Goal: Task Accomplishment & Management: Manage account settings

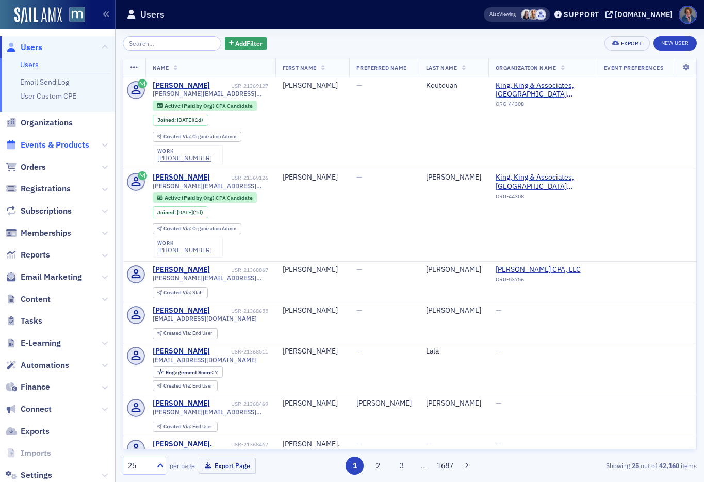
click at [53, 146] on span "Events & Products" at bounding box center [55, 144] width 69 height 11
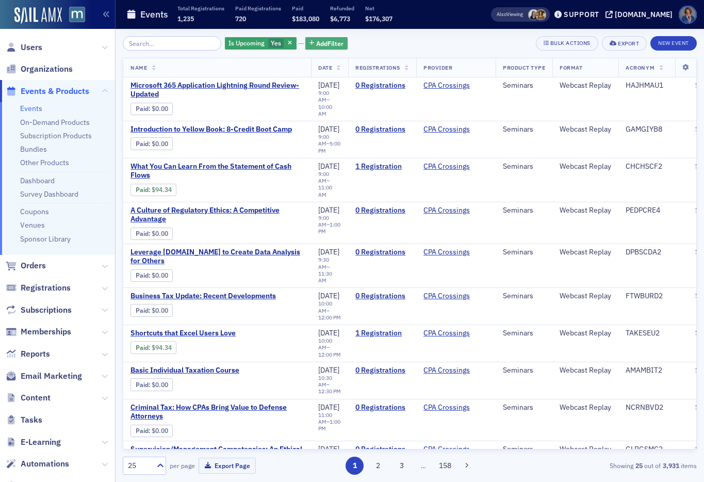
click at [319, 42] on span "Add Filter" at bounding box center [329, 43] width 27 height 9
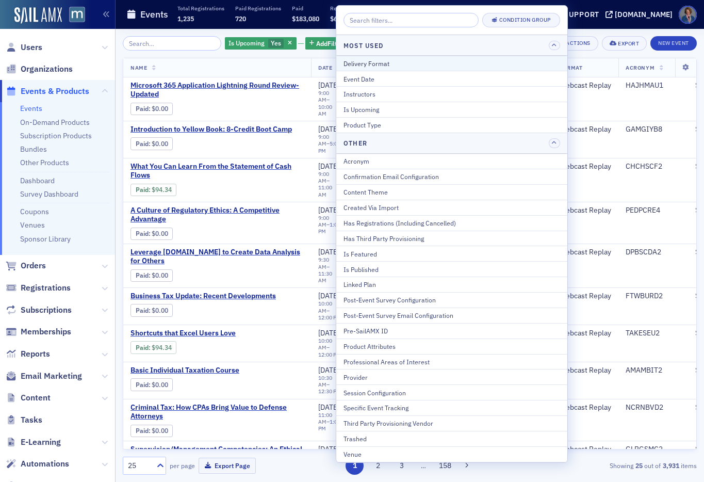
click at [375, 64] on div "Delivery Format" at bounding box center [451, 63] width 217 height 9
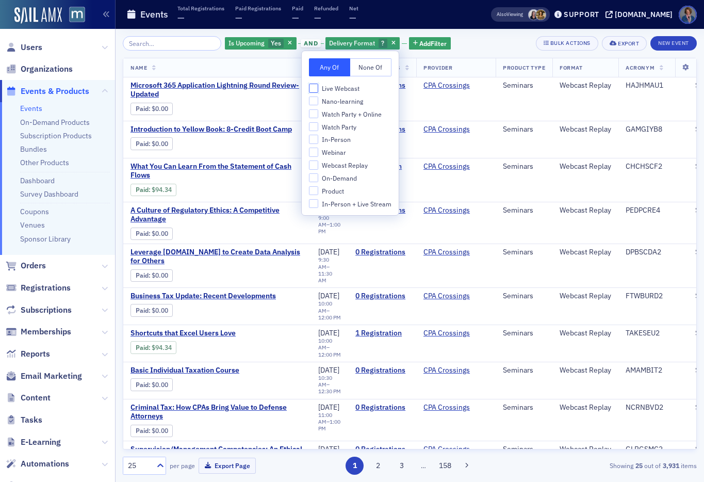
click at [312, 90] on input "Live Webcast" at bounding box center [313, 88] width 9 height 9
checkbox input "true"
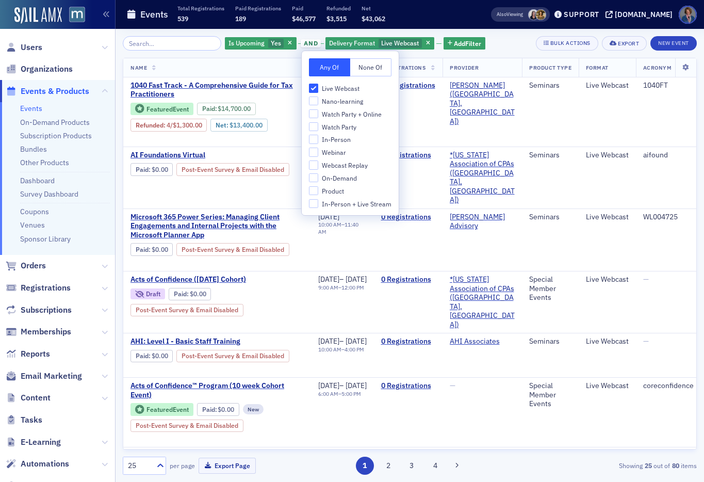
click at [498, 46] on div "Is Upcoming Yes and Delivery Format Live Webcast Add Filter Bulk Actions Export…" at bounding box center [410, 43] width 574 height 14
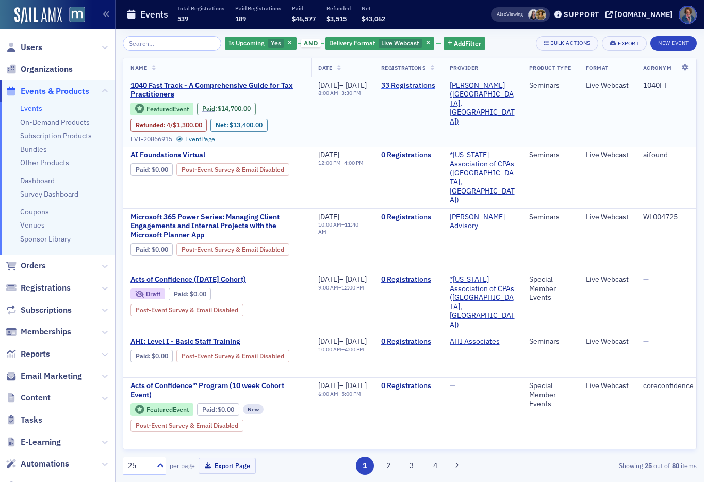
click at [435, 87] on link "33 Registrations" at bounding box center [408, 85] width 54 height 9
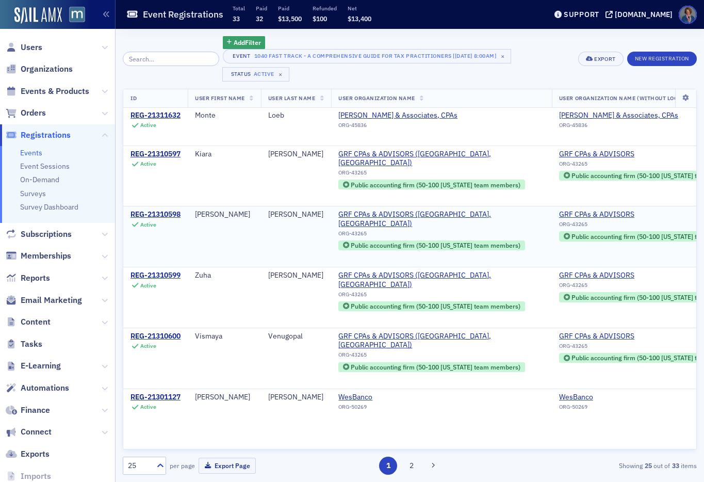
scroll to position [1185, 0]
drag, startPoint x: 410, startPoint y: 468, endPoint x: 443, endPoint y: 433, distance: 48.1
click at [410, 468] on button "2" at bounding box center [412, 465] width 18 height 18
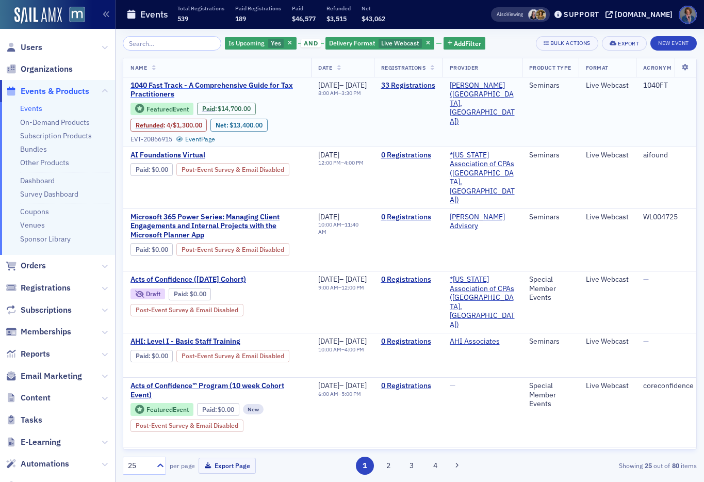
click at [258, 88] on span "1040 Fast Track - A Comprehensive Guide for Tax Practitioners" at bounding box center [216, 90] width 173 height 18
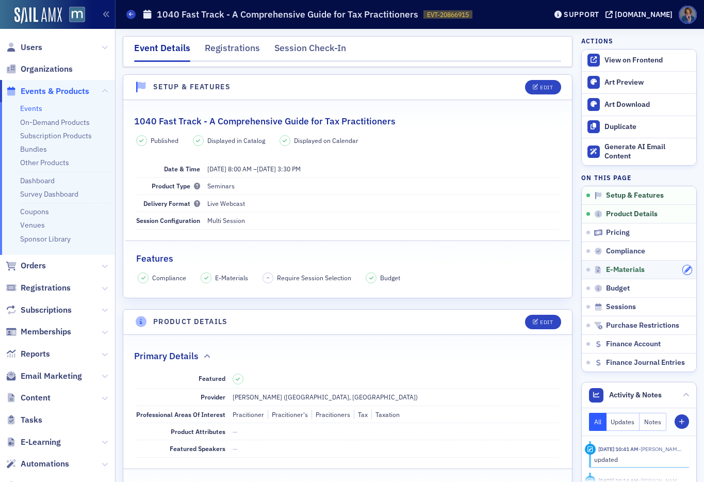
click at [684, 269] on icon "button" at bounding box center [687, 270] width 6 height 6
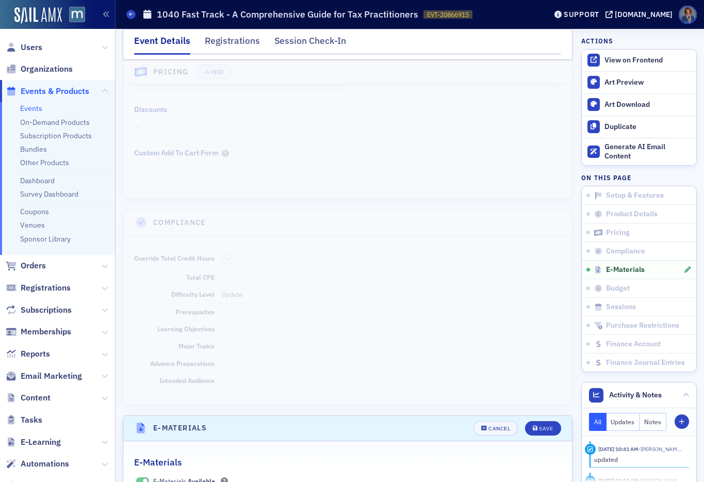
scroll to position [1127, 0]
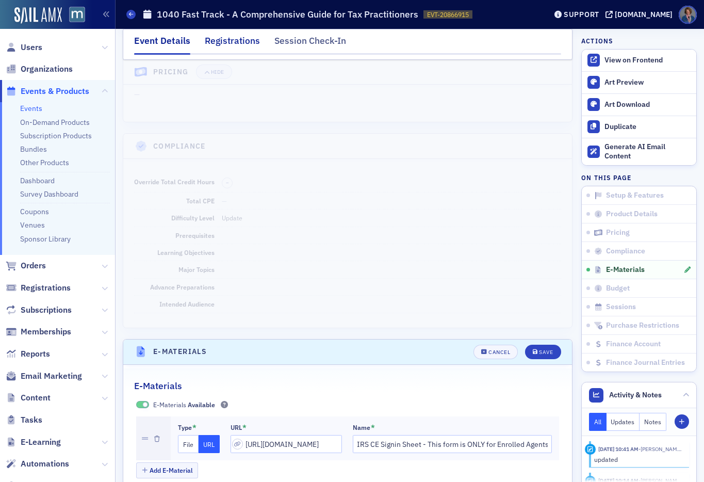
click at [231, 42] on div "Registrations" at bounding box center [232, 43] width 55 height 19
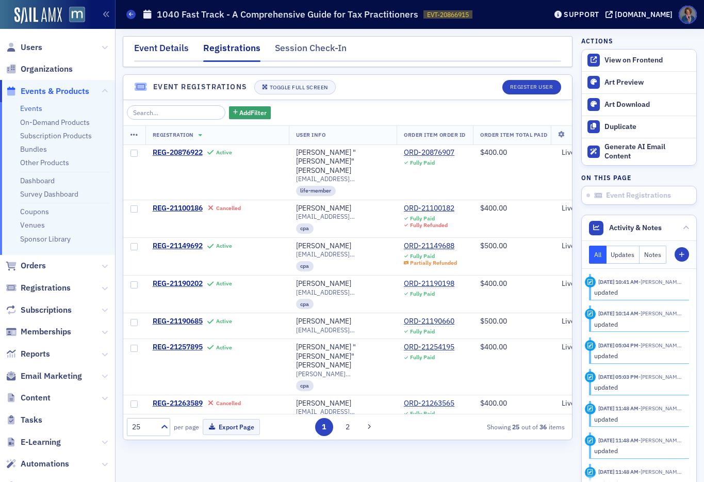
click at [153, 47] on div "Event Details" at bounding box center [161, 50] width 55 height 19
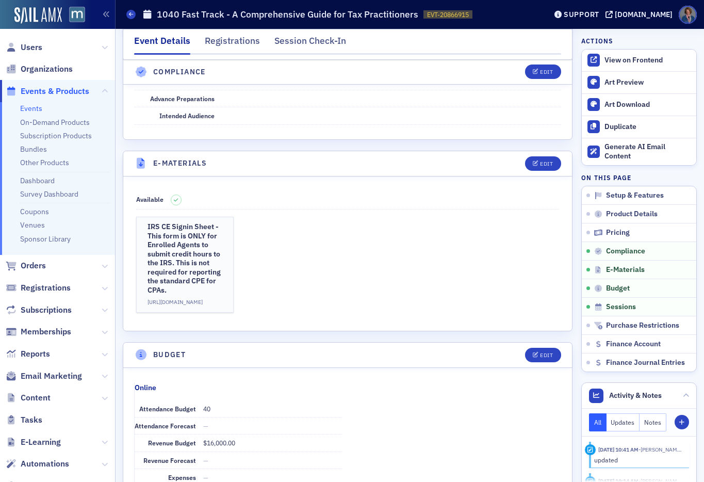
scroll to position [1412, 0]
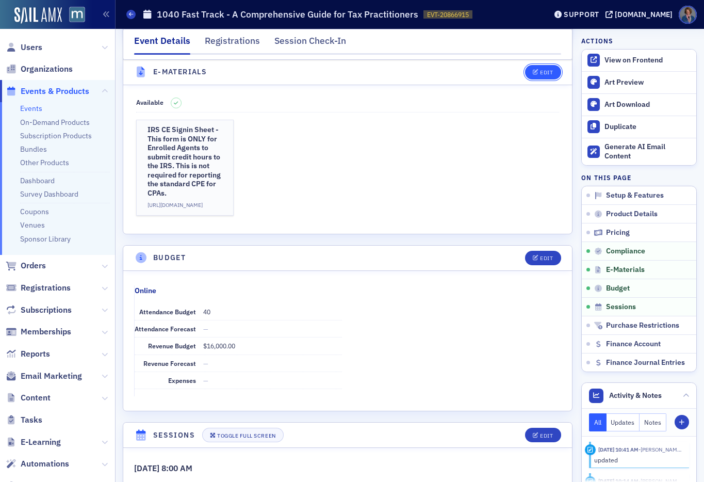
click at [540, 73] on div "Edit" at bounding box center [546, 73] width 13 height 6
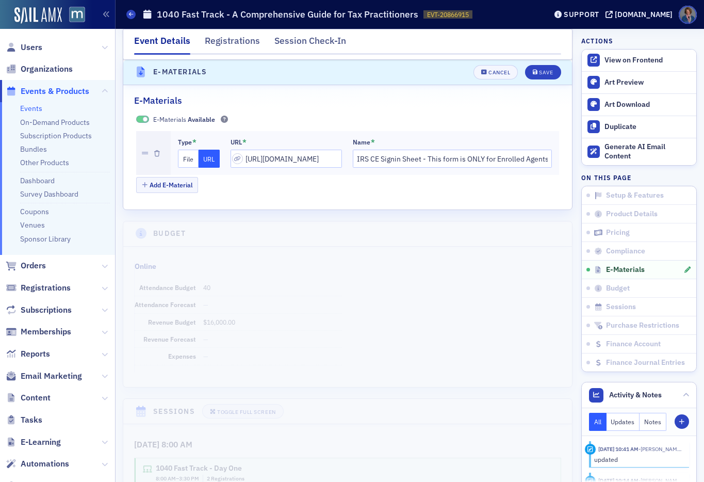
scroll to position [1405, 0]
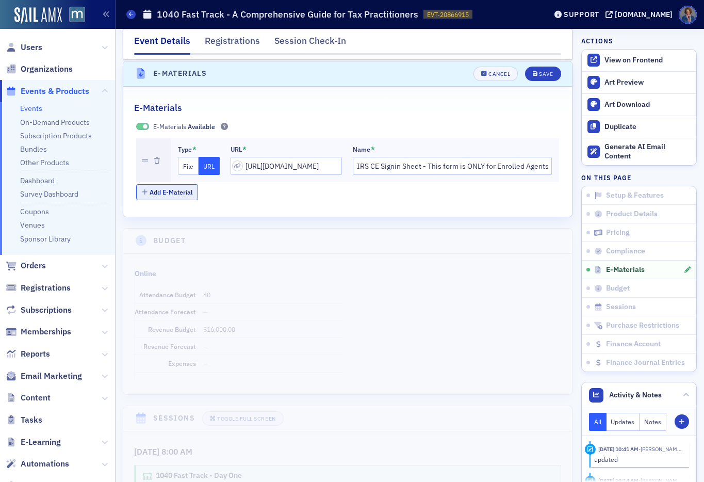
click at [166, 193] on button "Add E-Material" at bounding box center [167, 192] width 62 height 16
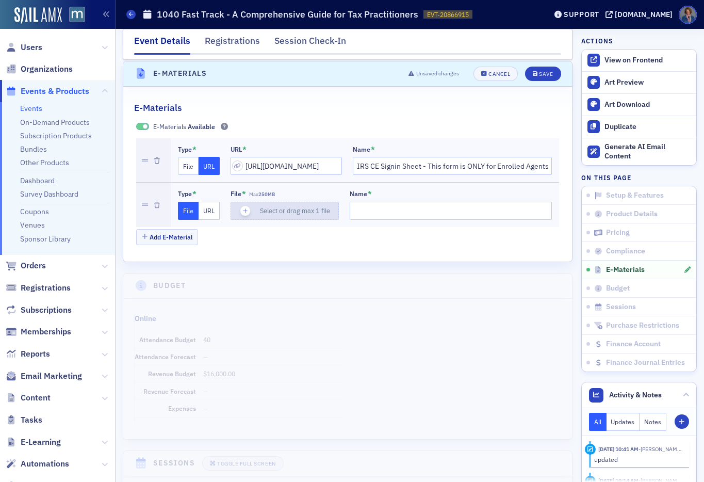
click at [245, 209] on use "button" at bounding box center [245, 210] width 5 height 5
type input "FITU - 2025 Individual Income Tax Update - 8 -Hour - Updated [DATE].pptx"
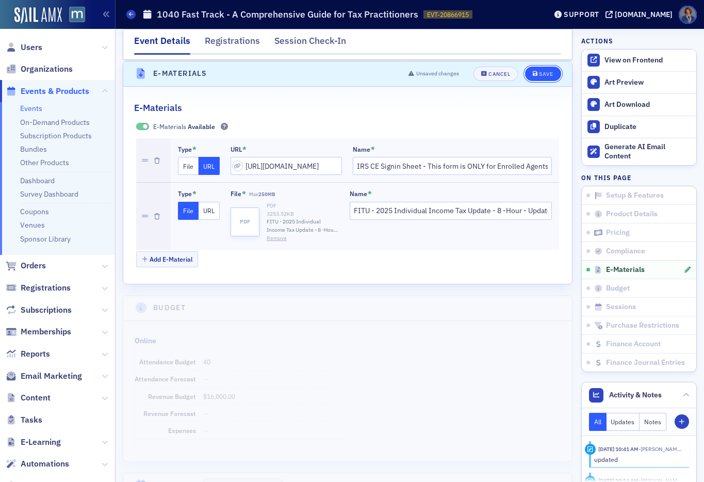
click at [539, 75] on div "Save" at bounding box center [546, 74] width 14 height 6
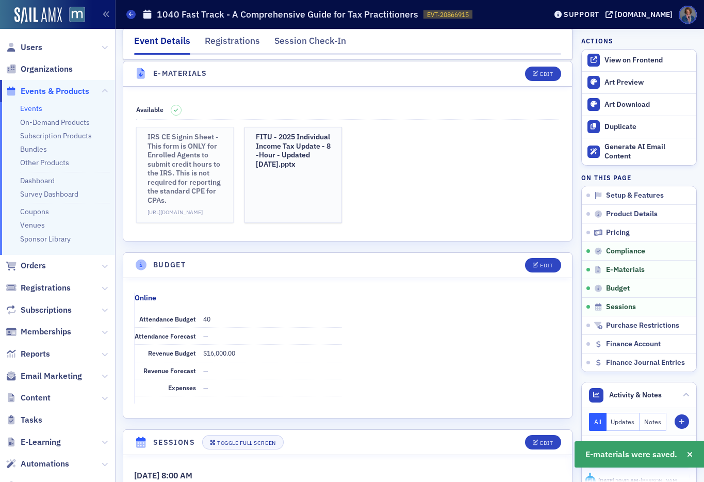
click at [171, 171] on h3 "IRS CE Signin Sheet - This form is ONLY for Enrolled Agents to submit credit ho…" at bounding box center [184, 169] width 75 height 72
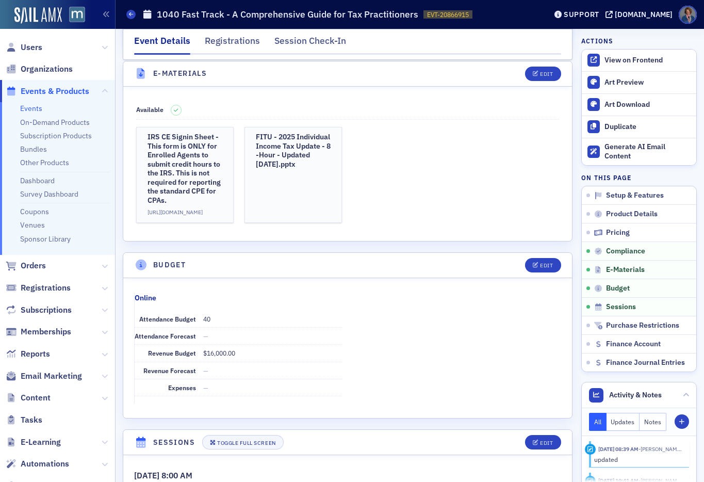
click at [29, 109] on link "Events" at bounding box center [31, 108] width 22 height 9
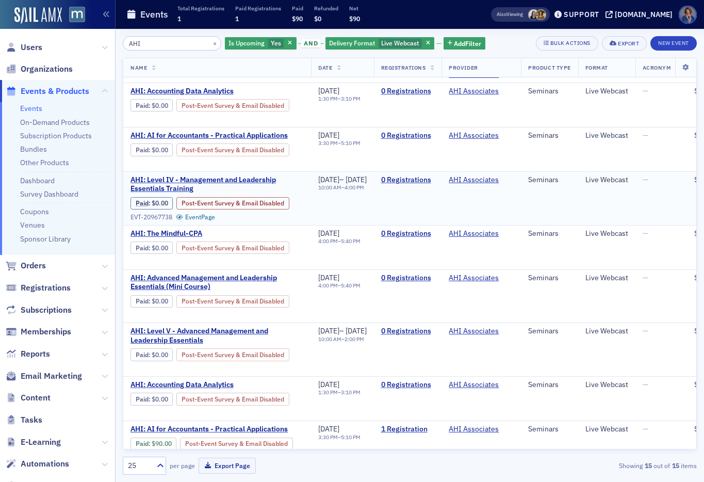
scroll to position [139, 0]
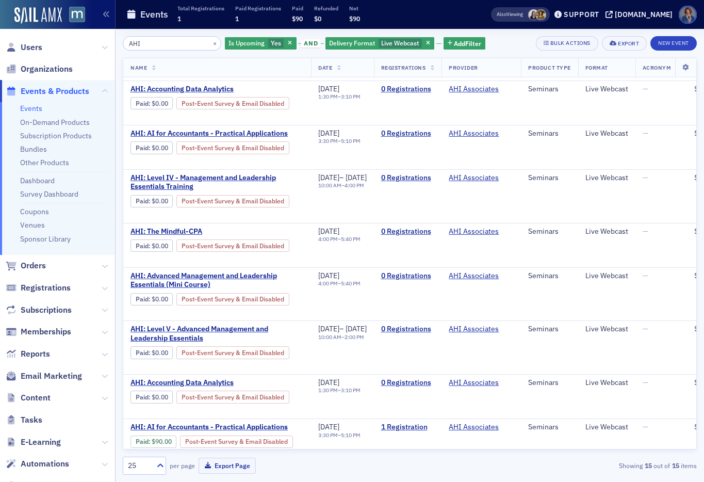
type input "AHI"
click at [214, 91] on span "AHI: Accounting Data Analytics" at bounding box center [216, 89] width 173 height 9
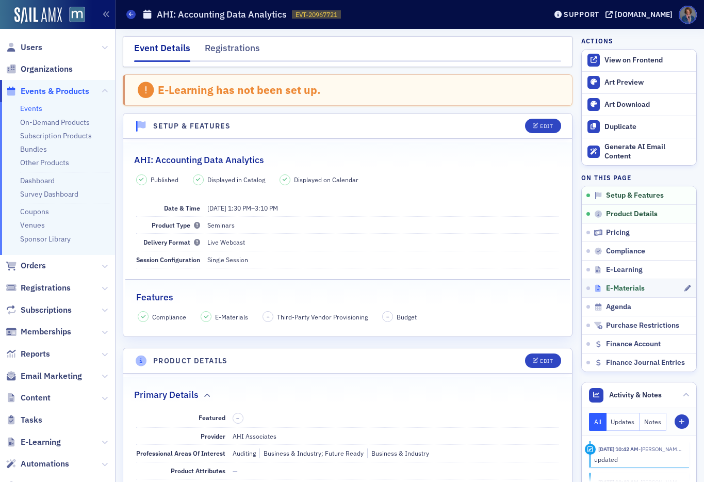
click at [623, 288] on span "E-Materials" at bounding box center [625, 288] width 39 height 9
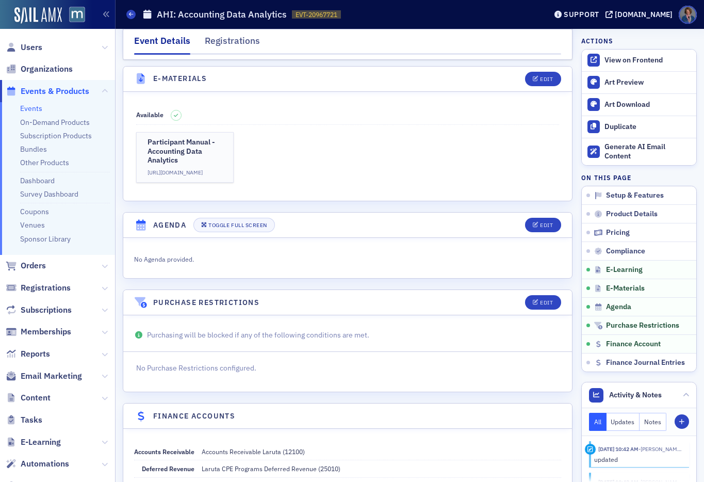
scroll to position [1563, 0]
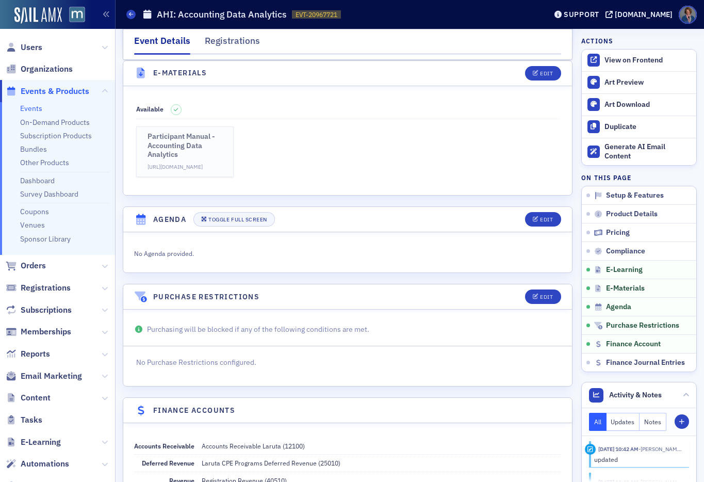
click at [167, 144] on h3 "Participant Manual - Accounting Data Analytics" at bounding box center [184, 145] width 75 height 27
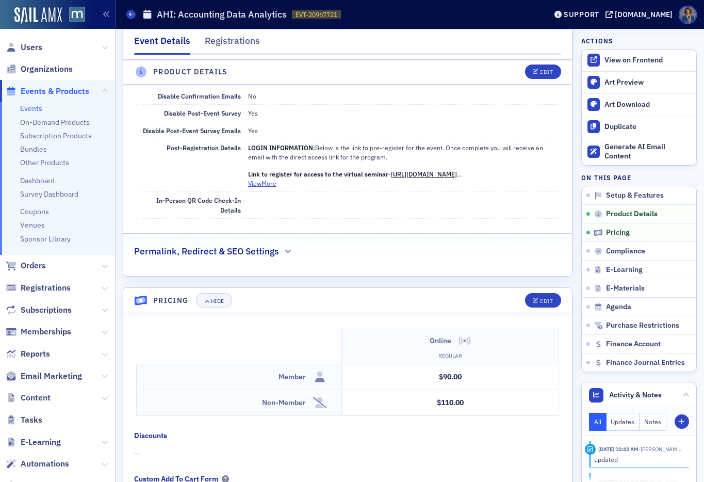
scroll to position [650, 0]
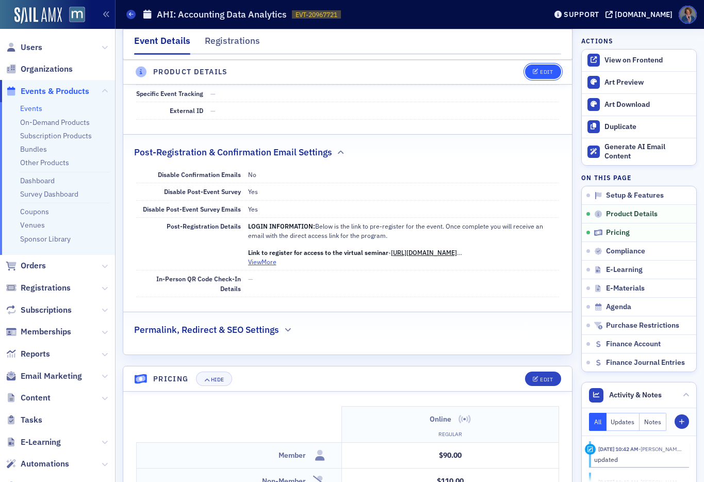
click at [540, 72] on div "Edit" at bounding box center [546, 73] width 13 height 6
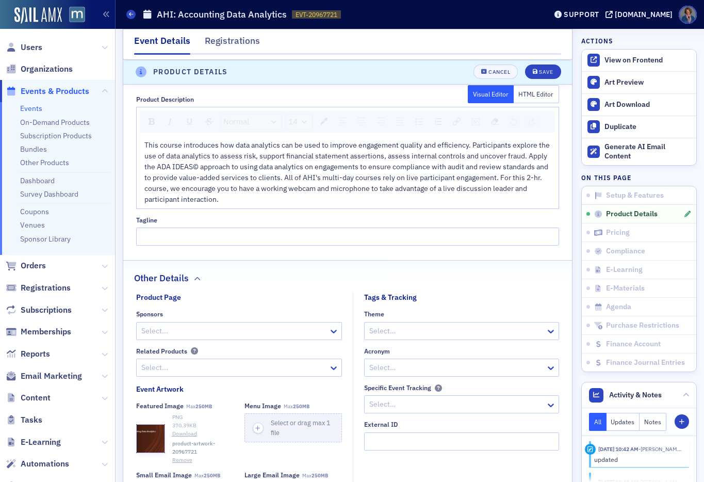
scroll to position [343, 0]
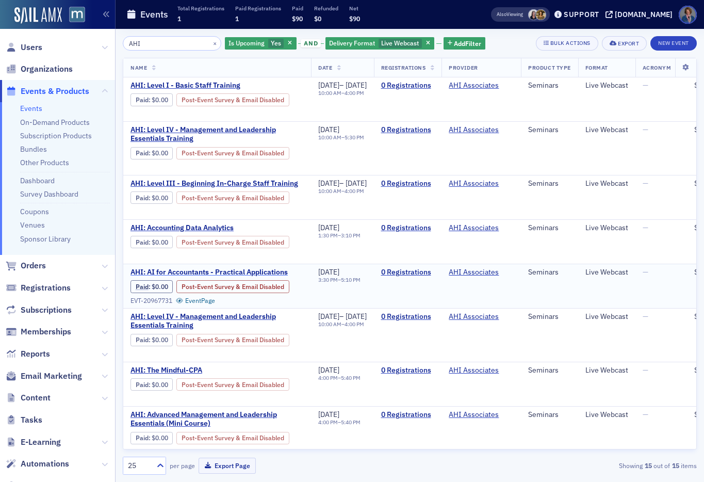
click at [243, 274] on span "AHI: AI for Accountants - Practical Applications" at bounding box center [216, 272] width 173 height 9
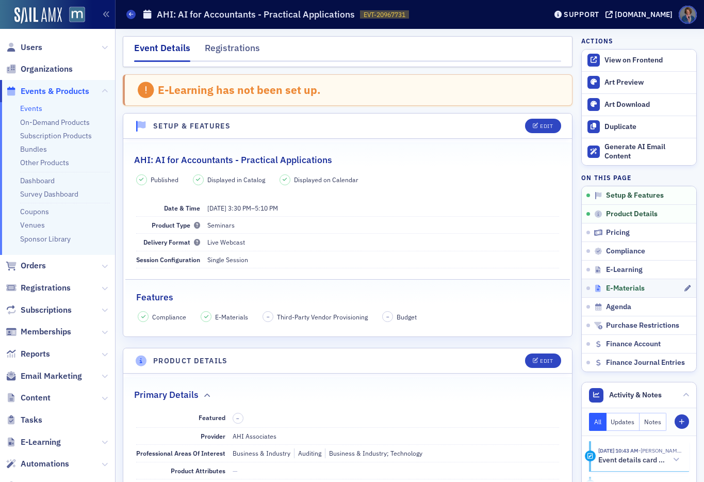
click at [619, 287] on span "E-Materials" at bounding box center [625, 288] width 39 height 9
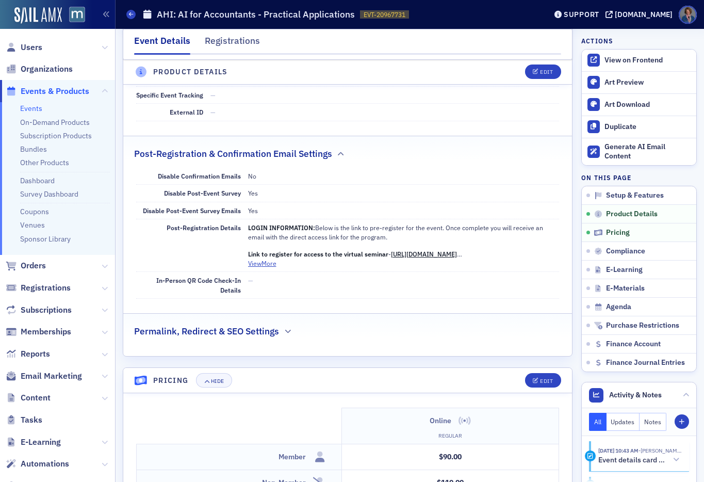
scroll to position [625, 0]
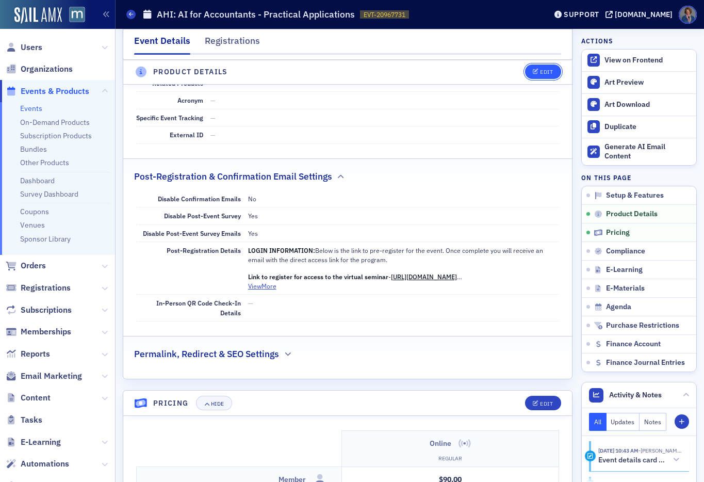
click at [533, 74] on span "Edit" at bounding box center [543, 73] width 20 height 6
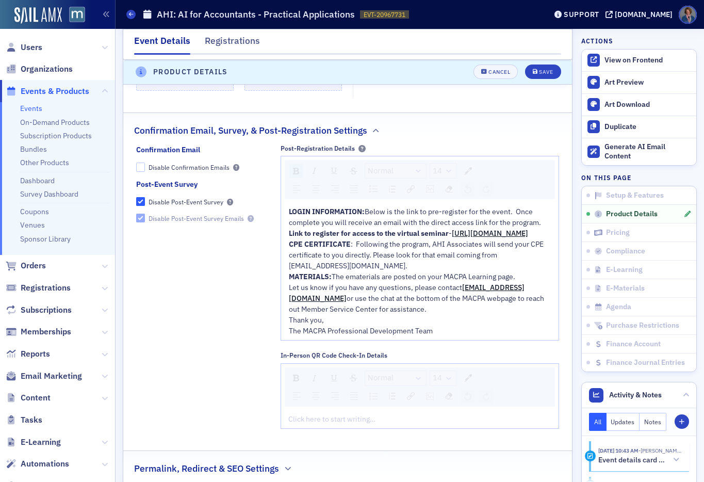
scroll to position [1067, 0]
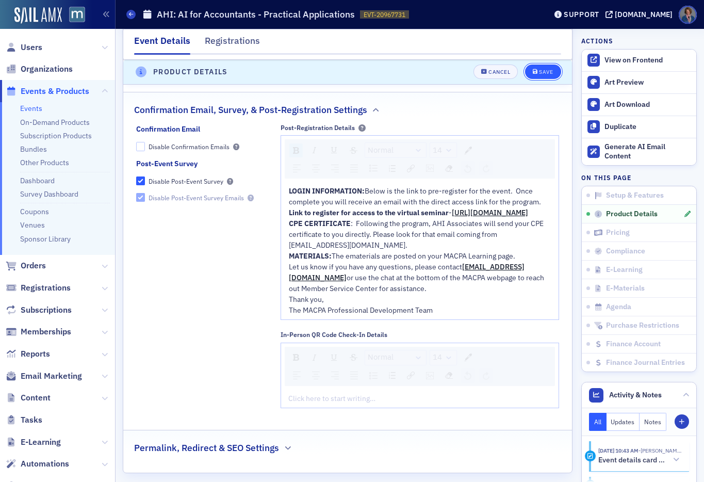
click at [539, 70] on div "Save" at bounding box center [546, 73] width 14 height 6
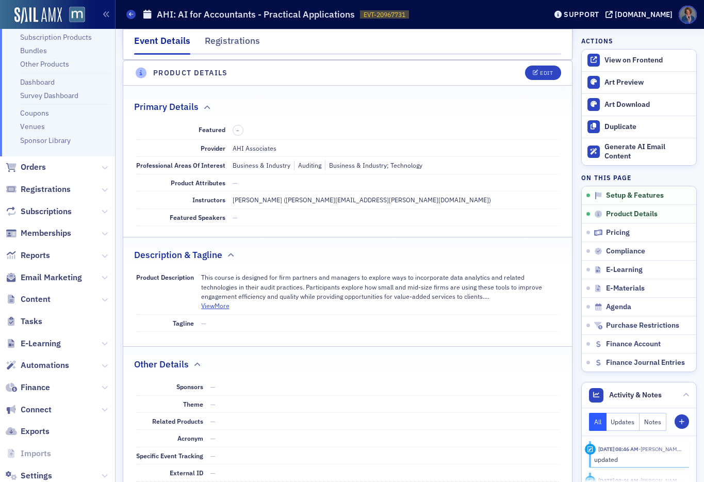
scroll to position [122, 0]
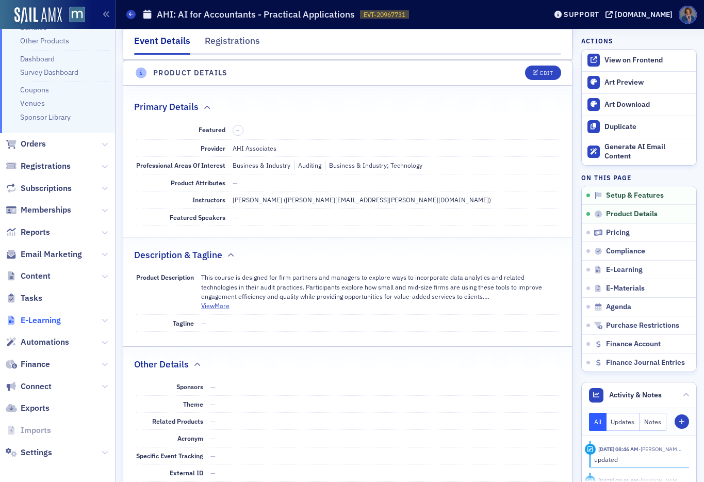
click at [40, 324] on span "E-Learning" at bounding box center [41, 320] width 40 height 11
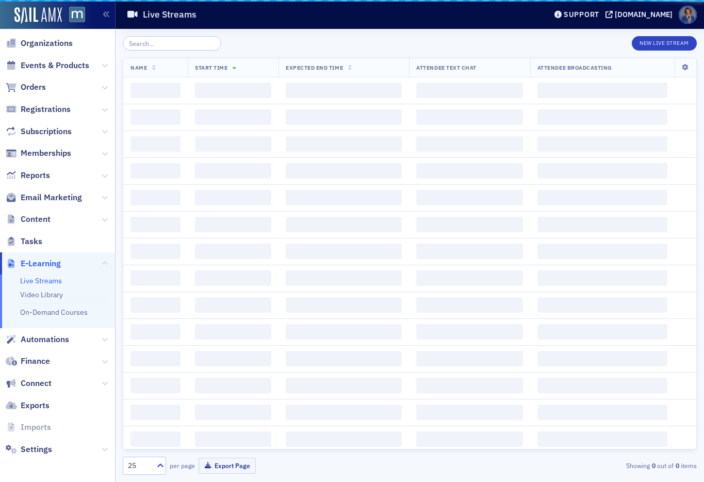
scroll to position [26, 0]
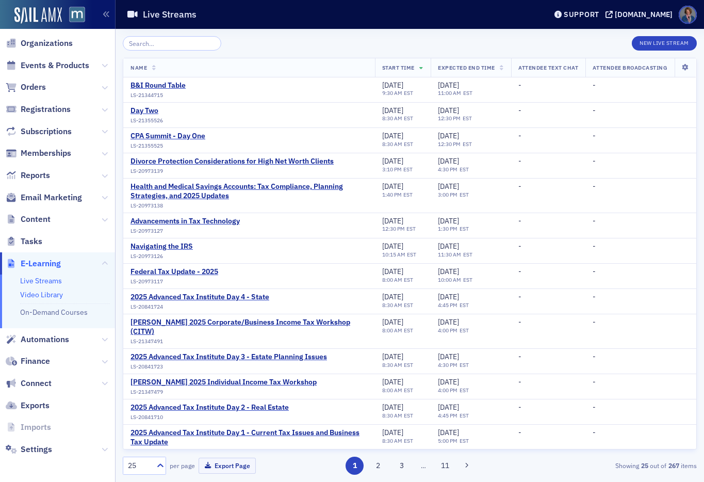
click at [36, 297] on link "Video Library" at bounding box center [41, 294] width 43 height 9
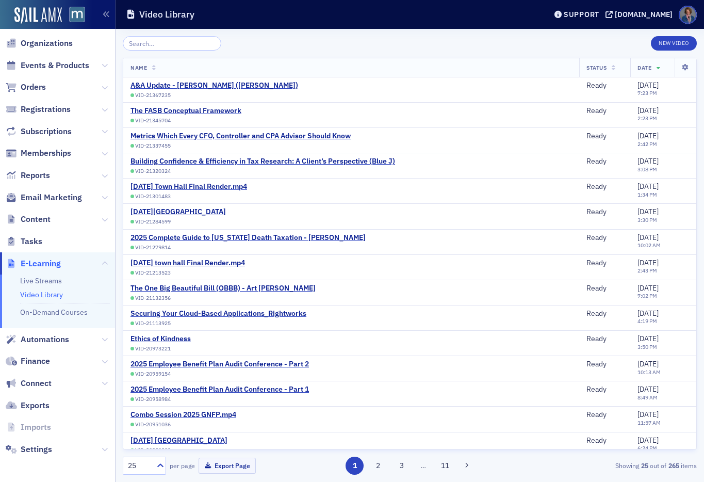
click at [172, 40] on input "search" at bounding box center [172, 43] width 98 height 14
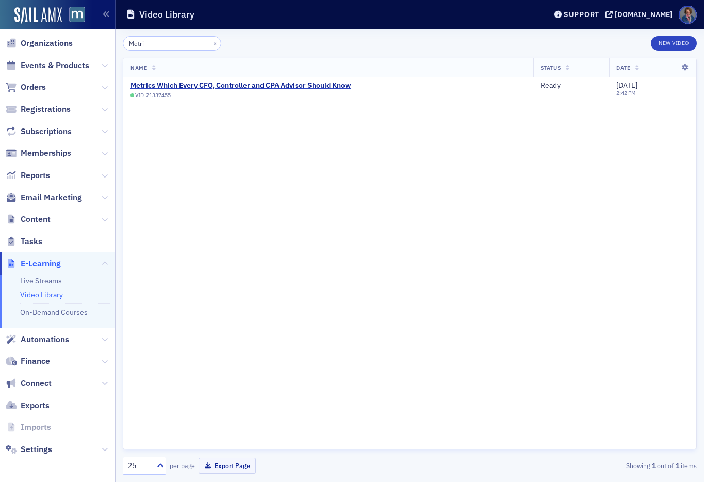
type input "Metri"
click at [39, 61] on span "Events & Products" at bounding box center [55, 65] width 69 height 11
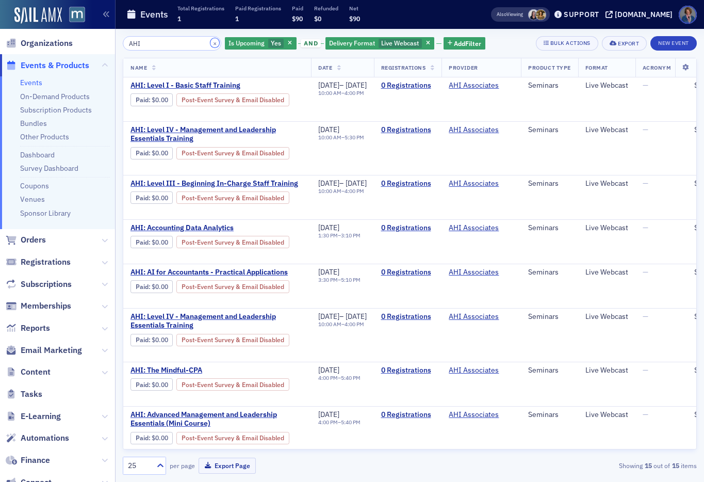
drag, startPoint x: 200, startPoint y: 43, endPoint x: 177, endPoint y: 46, distance: 22.9
click at [210, 43] on button "×" at bounding box center [214, 42] width 9 height 9
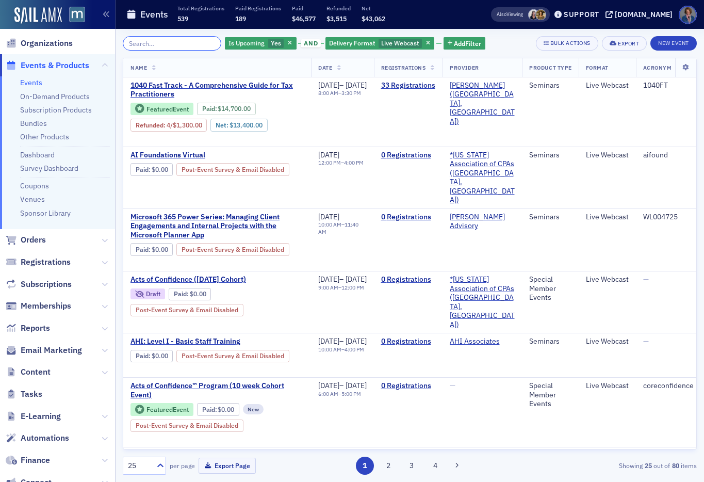
click at [156, 44] on input "search" at bounding box center [172, 43] width 98 height 14
paste input "Strategies in Charitable Giving Unveiling Financial and Estate Planning Techniq…"
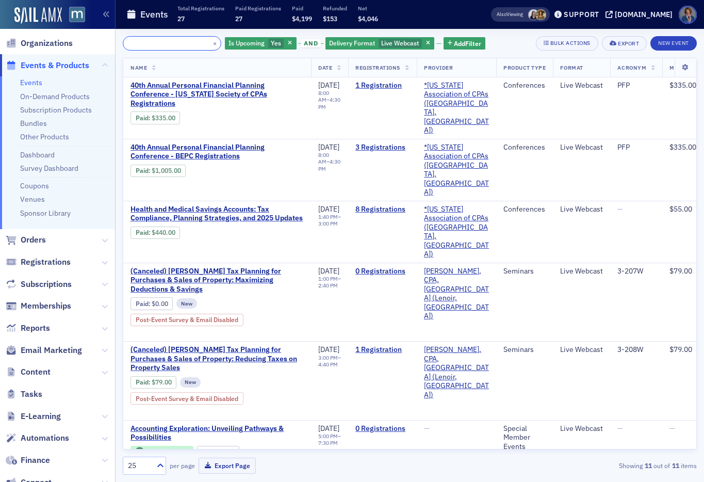
type input "Strategies in Charitable Giving Unveiling Financial and Estate Planning Techniq…"
click at [210, 39] on div "×" at bounding box center [215, 43] width 11 height 13
click at [210, 40] on button "×" at bounding box center [214, 42] width 9 height 9
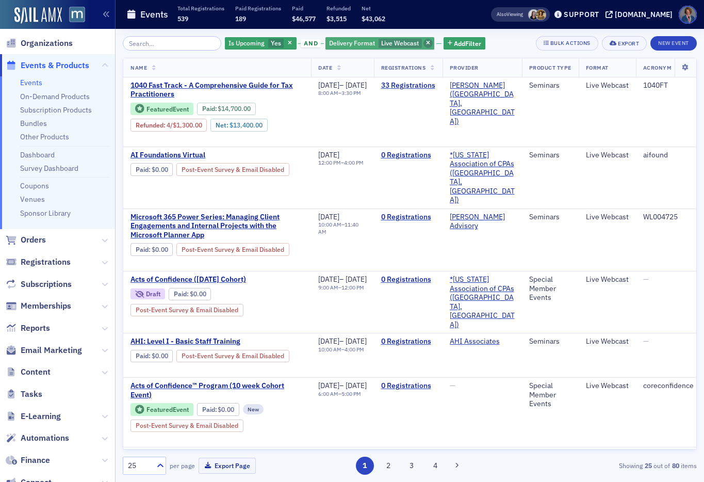
click at [426, 42] on icon "button" at bounding box center [428, 44] width 4 height 6
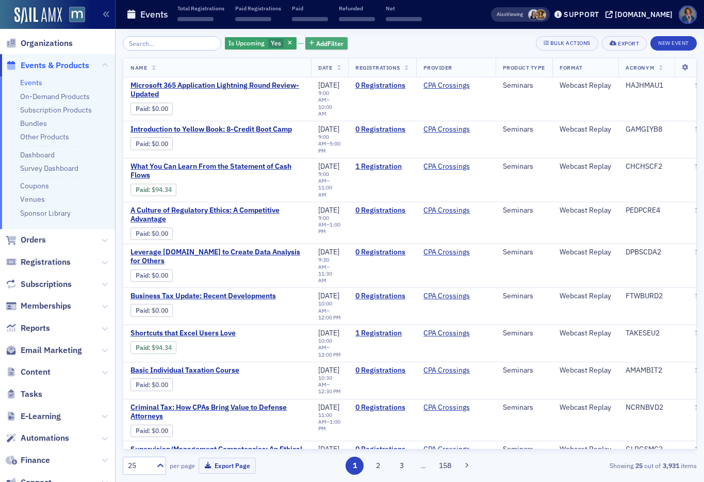
click at [316, 43] on span "Add Filter" at bounding box center [329, 43] width 27 height 9
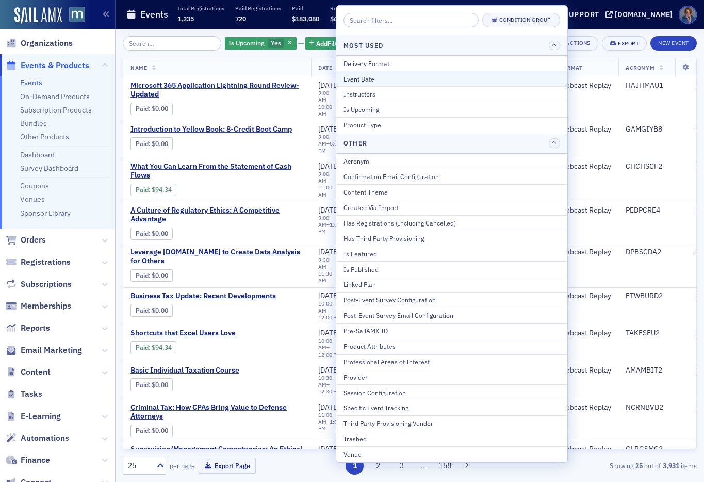
click at [350, 78] on div "Event Date" at bounding box center [451, 78] width 217 height 9
select select "9"
select select "2025"
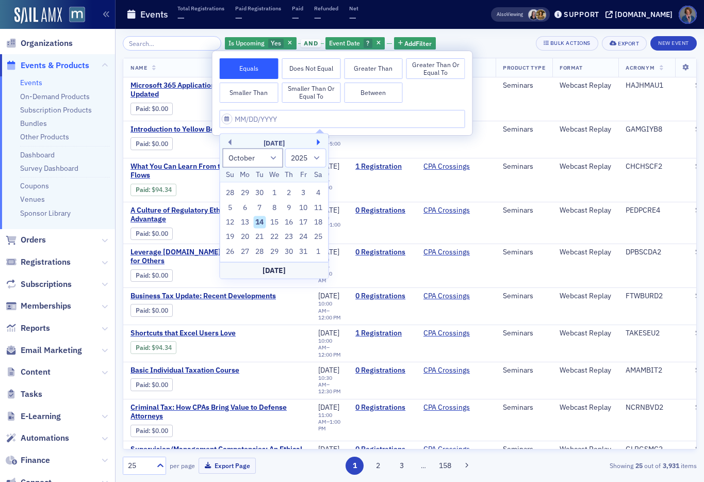
click at [320, 142] on button "Next Month" at bounding box center [320, 142] width 6 height 6
select select "11"
click at [259, 192] on div "2" at bounding box center [259, 193] width 12 height 12
type input "[DATE]"
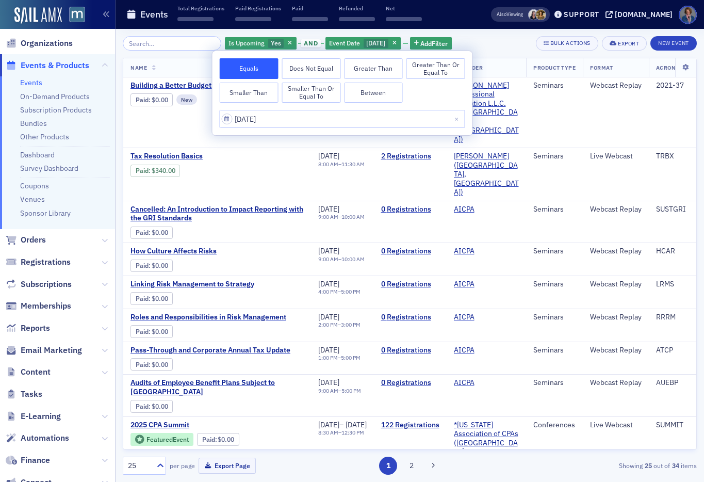
click at [482, 43] on div "Is Upcoming Yes and Event Date [DATE] Add Filter Bulk Actions Export New Event" at bounding box center [410, 43] width 574 height 14
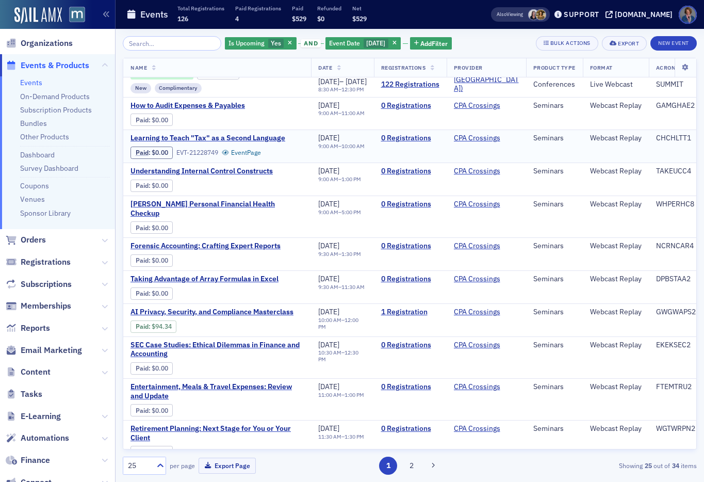
scroll to position [519, 0]
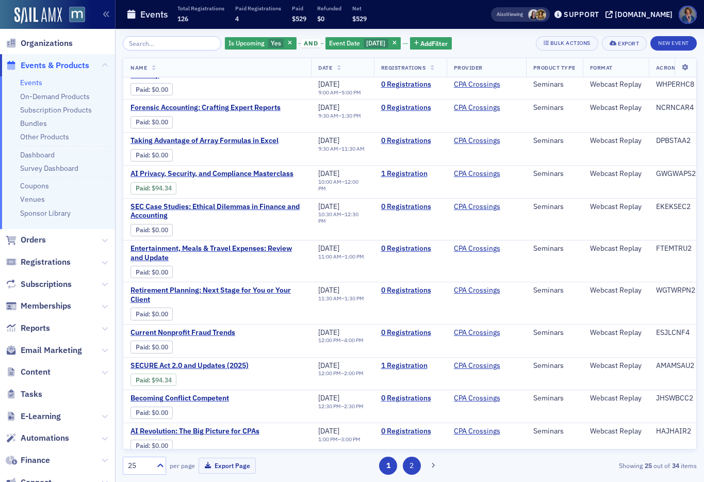
click at [410, 466] on button "2" at bounding box center [412, 465] width 18 height 18
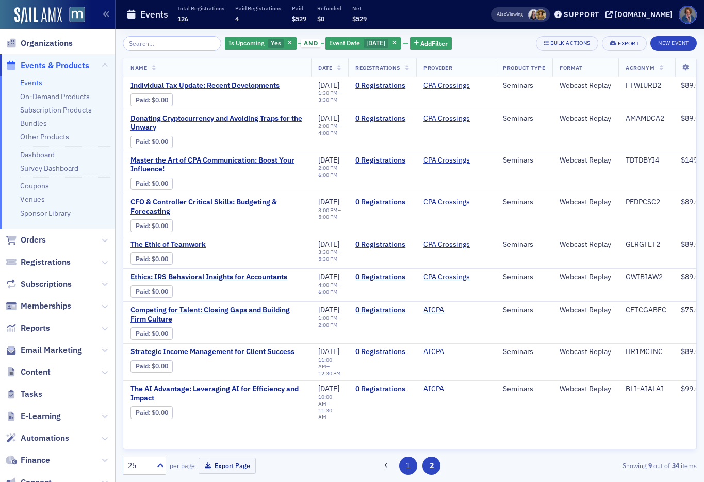
click at [406, 468] on button "1" at bounding box center [408, 465] width 18 height 18
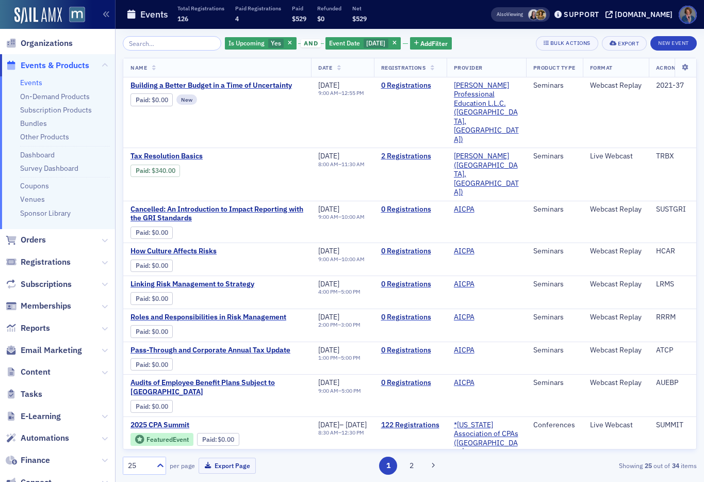
click at [32, 83] on link "Events" at bounding box center [31, 82] width 22 height 9
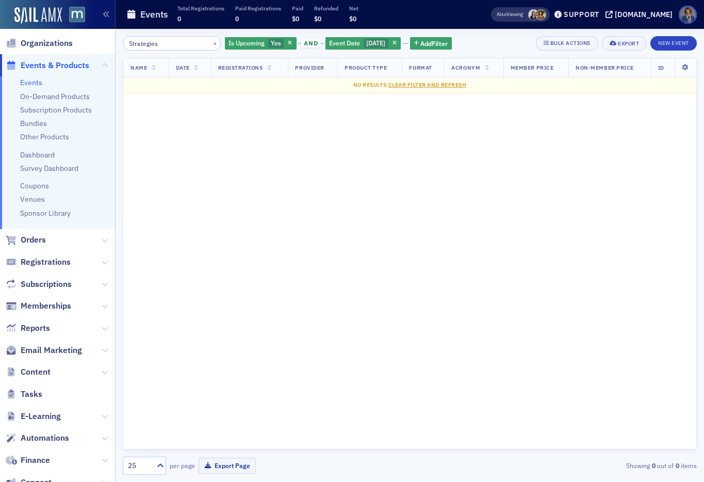
type input "Strategies"
click at [210, 42] on button "×" at bounding box center [214, 42] width 9 height 9
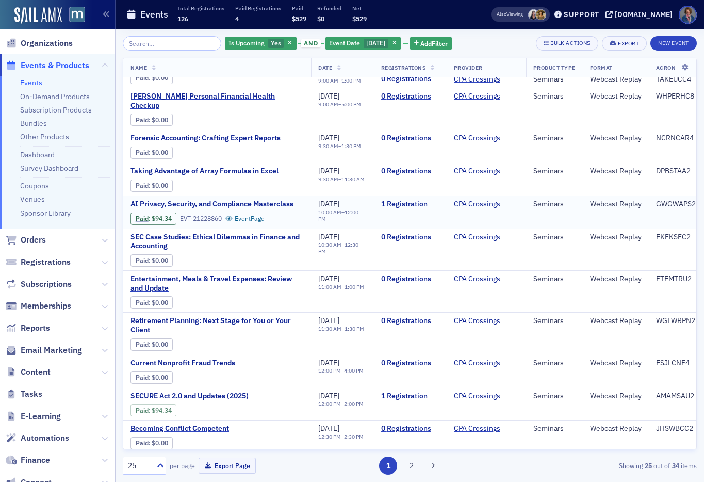
scroll to position [519, 0]
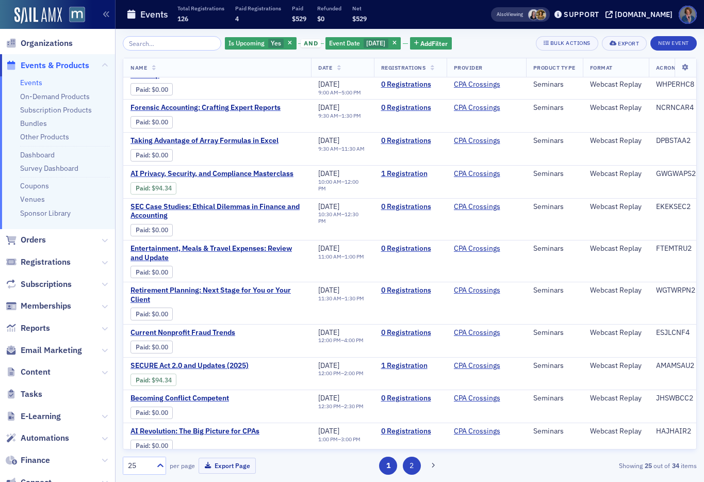
click at [413, 465] on button "2" at bounding box center [412, 465] width 18 height 18
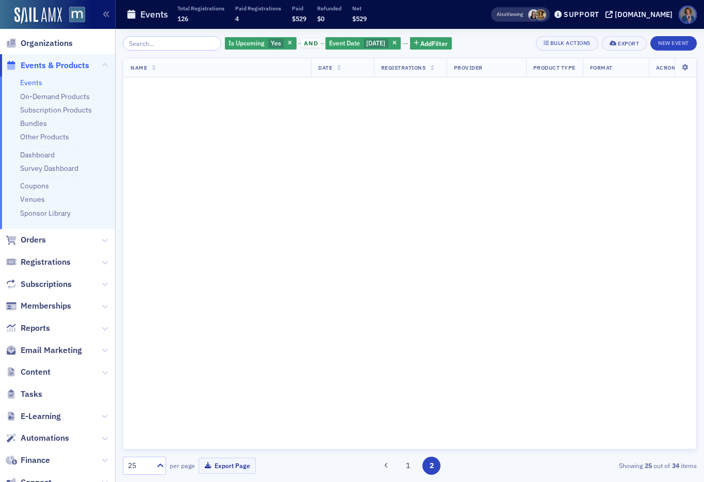
scroll to position [0, 0]
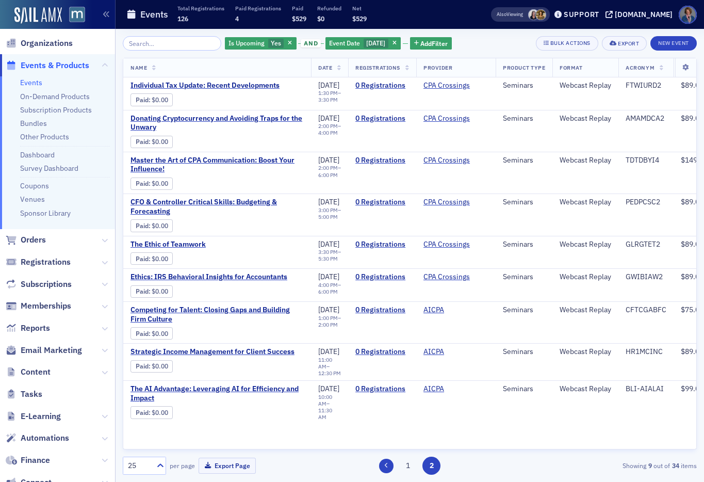
click at [386, 465] on icon at bounding box center [386, 465] width 4 height 6
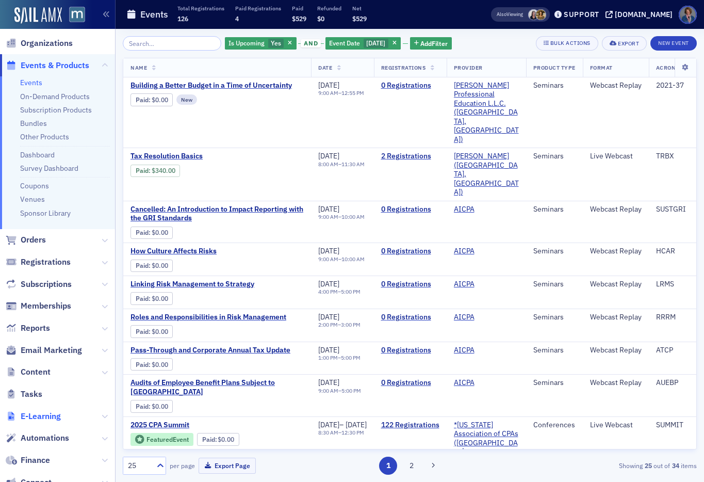
click at [35, 417] on span "E-Learning" at bounding box center [41, 415] width 40 height 11
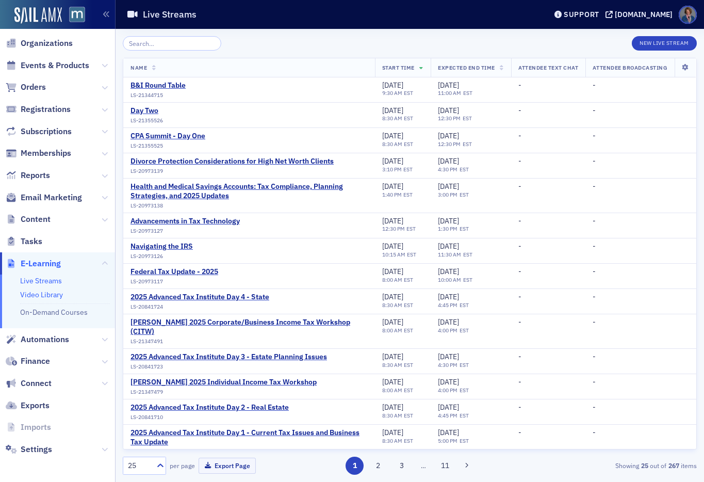
click at [40, 296] on link "Video Library" at bounding box center [41, 294] width 43 height 9
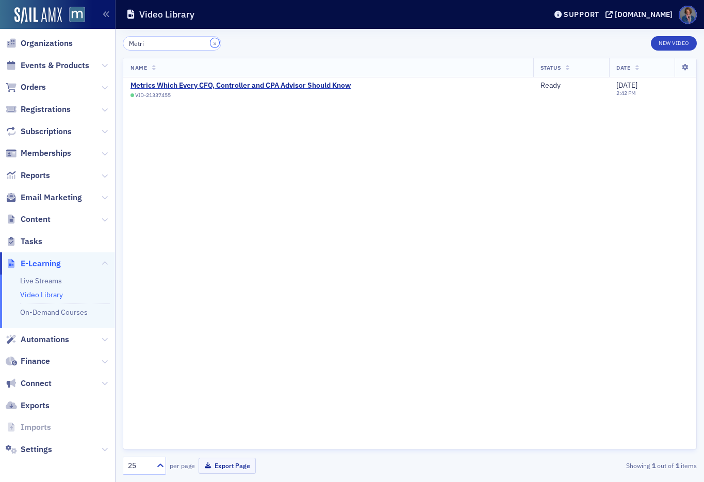
drag, startPoint x: 202, startPoint y: 42, endPoint x: 188, endPoint y: 46, distance: 14.5
click at [210, 42] on button "×" at bounding box center [214, 42] width 9 height 9
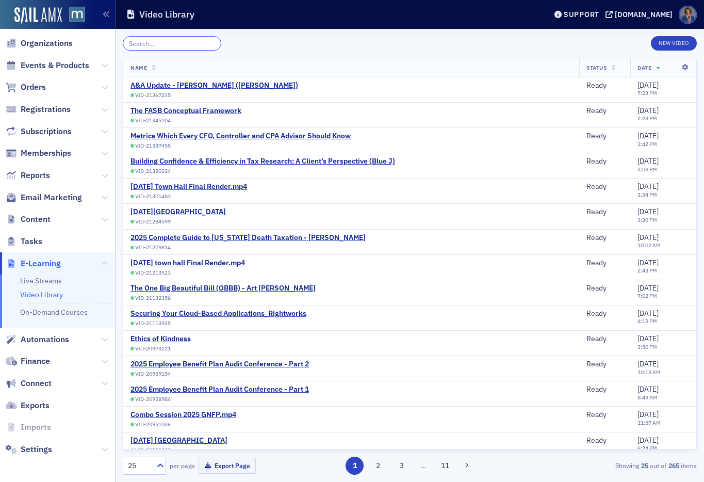
click at [174, 44] on input "search" at bounding box center [172, 43] width 98 height 14
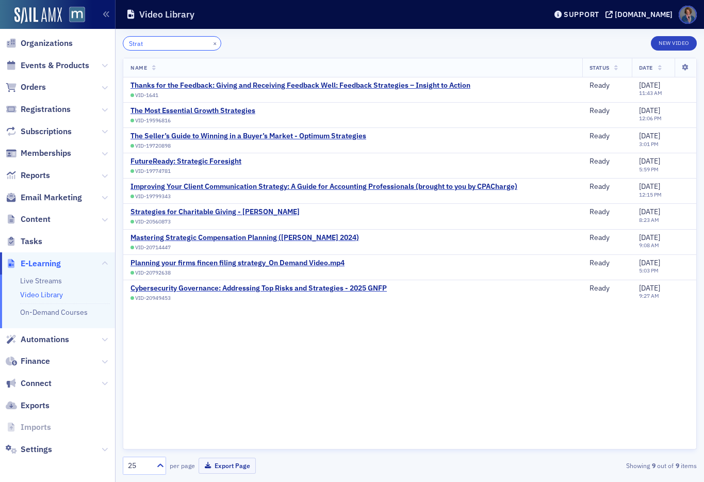
type input "Strat"
click at [181, 212] on div "Strategies for Charitable Giving - [PERSON_NAME]" at bounding box center [214, 211] width 169 height 9
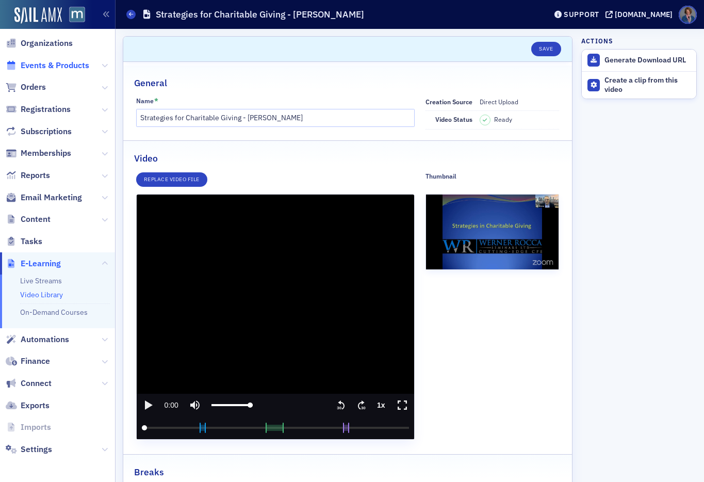
click at [38, 66] on span "Events & Products" at bounding box center [55, 65] width 69 height 11
